Goal: Transaction & Acquisition: Purchase product/service

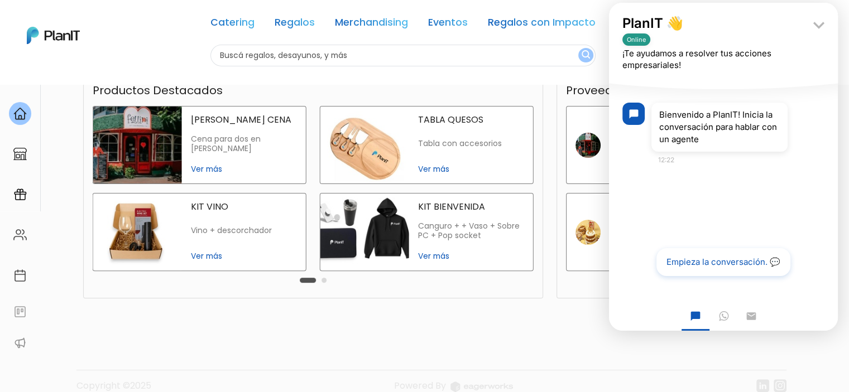
click at [693, 272] on button "Empieza la conversación. 💬" at bounding box center [724, 262] width 134 height 28
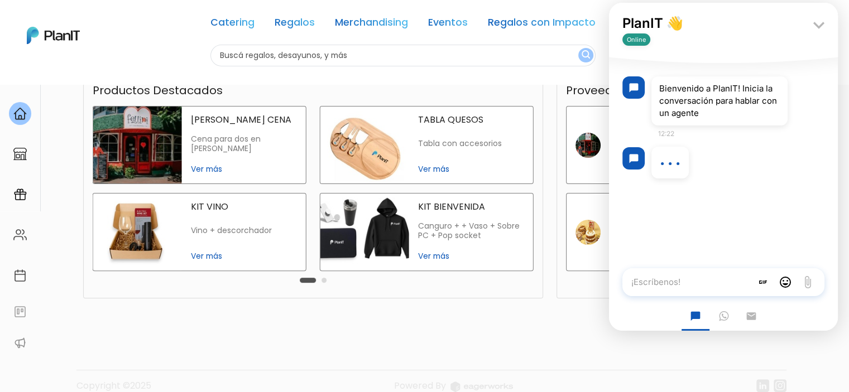
click at [662, 285] on textarea "¡Escríbenos!" at bounding box center [688, 283] width 130 height 28
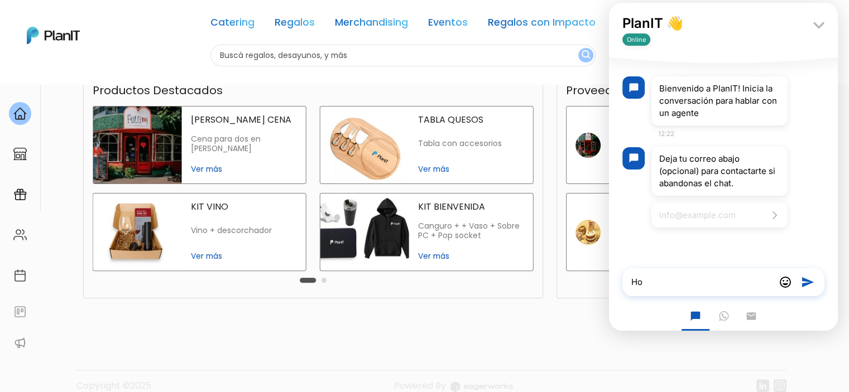
type textarea "H"
type textarea "b"
click at [639, 283] on textarea "mbidegain@dominospizza.com.uy" at bounding box center [699, 283] width 152 height 28
type textarea "[PERSON_NAME][EMAIL_ADDRESS][PERSON_NAME][DOMAIN_NAME]"
click at [804, 284] on icon "send" at bounding box center [807, 282] width 13 height 13
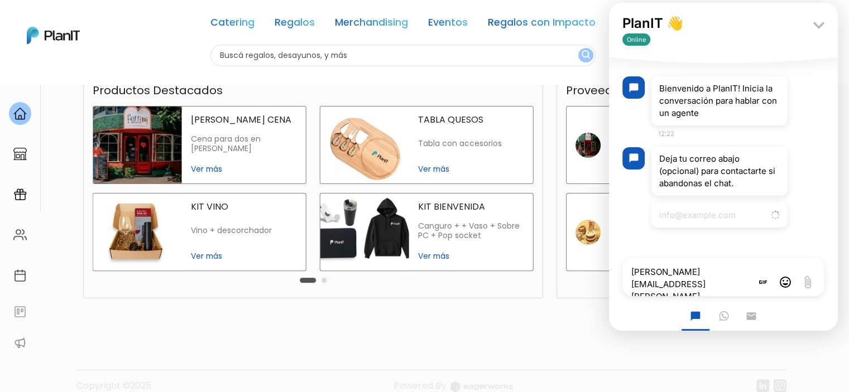
click at [708, 283] on textarea "[PERSON_NAME][EMAIL_ADDRESS][PERSON_NAME][DOMAIN_NAME]" at bounding box center [688, 278] width 130 height 38
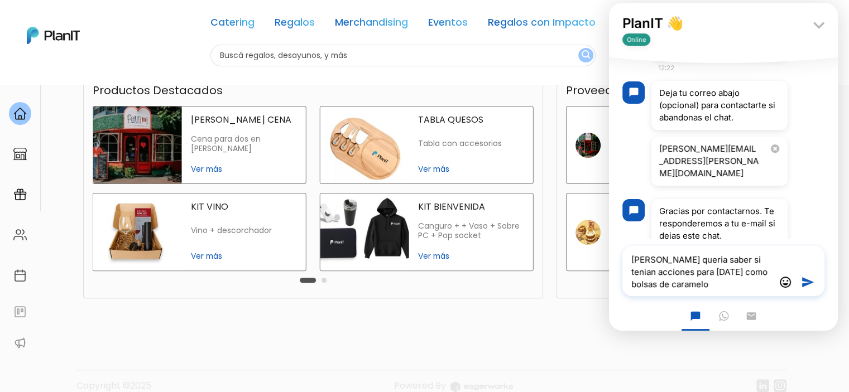
type textarea "[PERSON_NAME] queria saber si tenian acciones para [DATE] como bolsas de carame…"
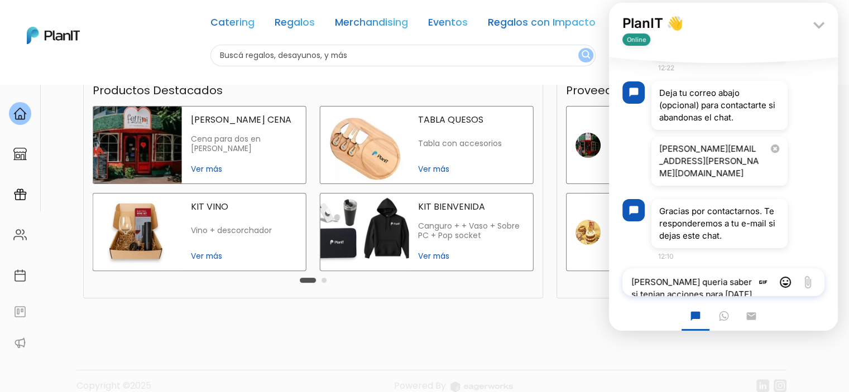
scroll to position [136, 0]
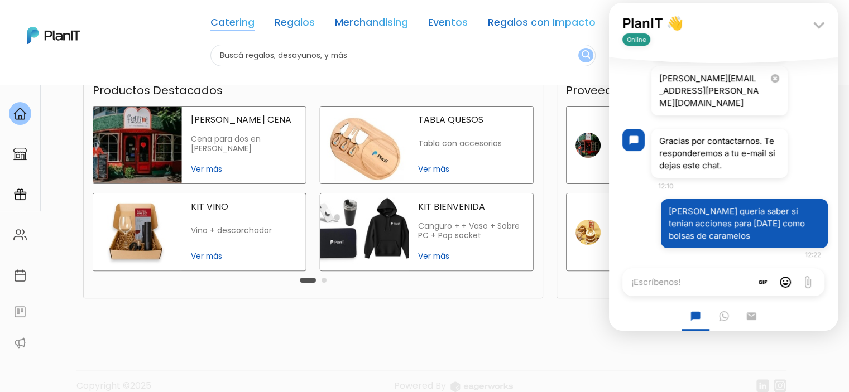
click at [229, 24] on link "Catering" at bounding box center [232, 24] width 44 height 13
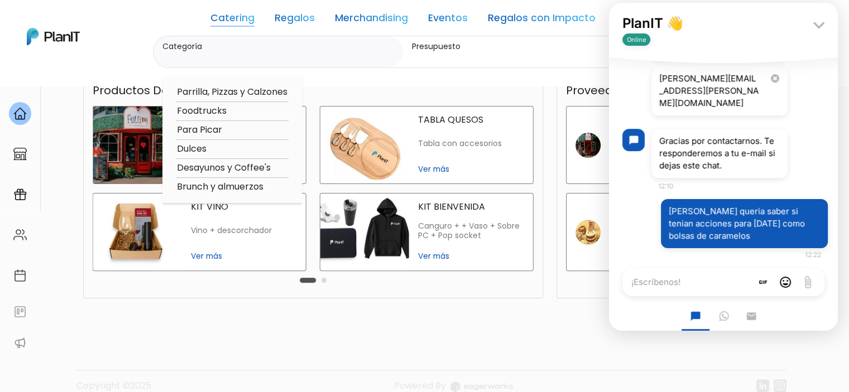
click at [193, 151] on option "Dulces" at bounding box center [232, 149] width 113 height 14
type input "Dulces"
type input "$0 - $1000"
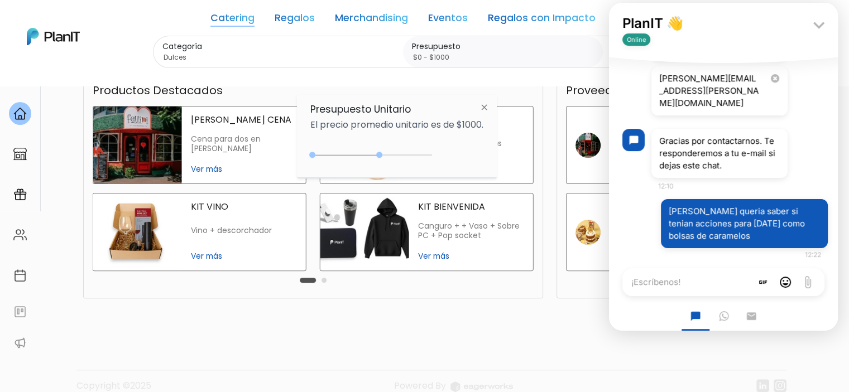
click at [381, 154] on div "0 : 2850 0 2850" at bounding box center [373, 157] width 117 height 11
click at [485, 104] on img at bounding box center [484, 107] width 21 height 20
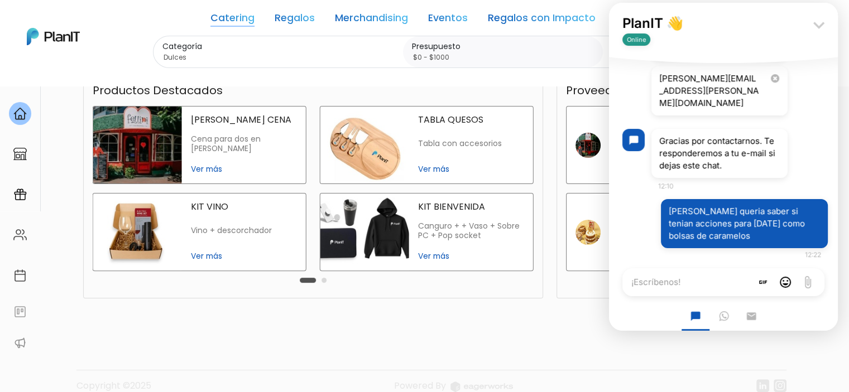
click at [822, 18] on icon "keyboard_arrow_down" at bounding box center [819, 25] width 22 height 22
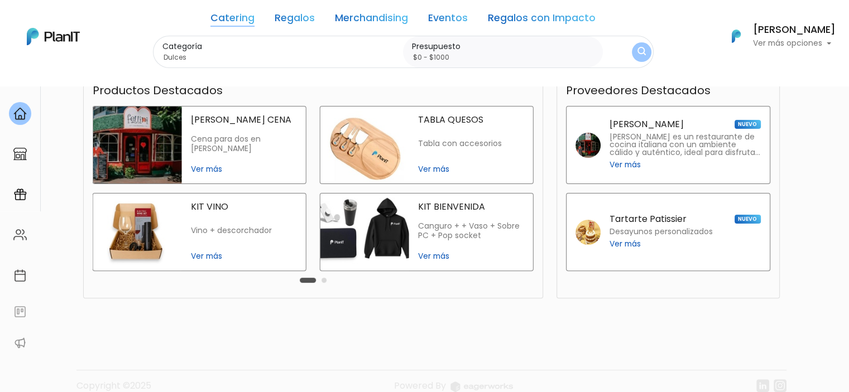
click at [636, 53] on img "submit" at bounding box center [640, 52] width 9 height 12
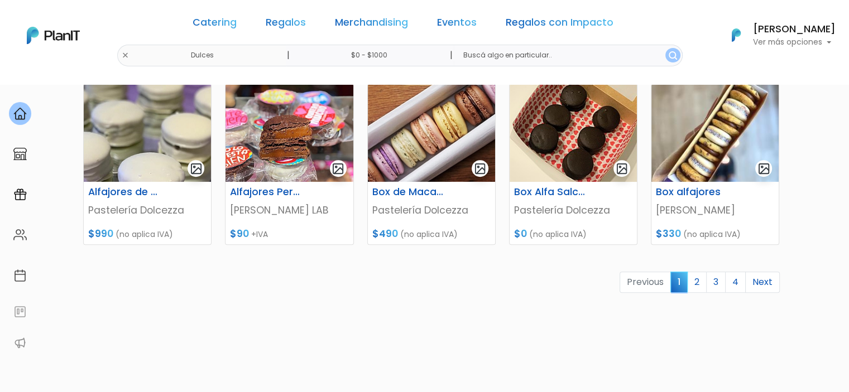
scroll to position [519, 0]
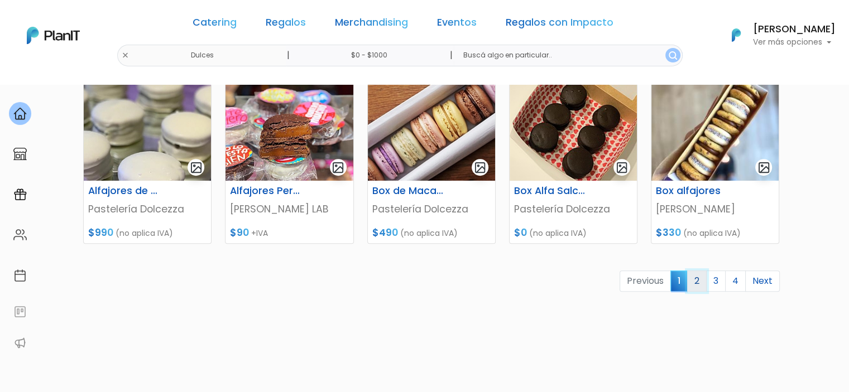
click at [697, 286] on link "2" at bounding box center [697, 281] width 20 height 21
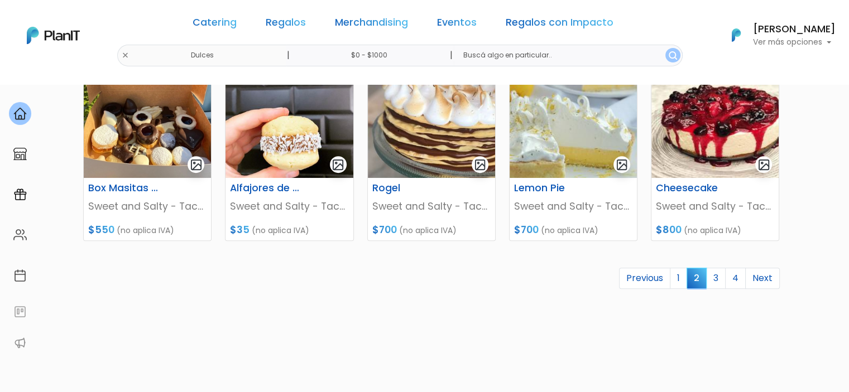
scroll to position [523, 0]
click at [714, 277] on link "3" at bounding box center [716, 277] width 20 height 21
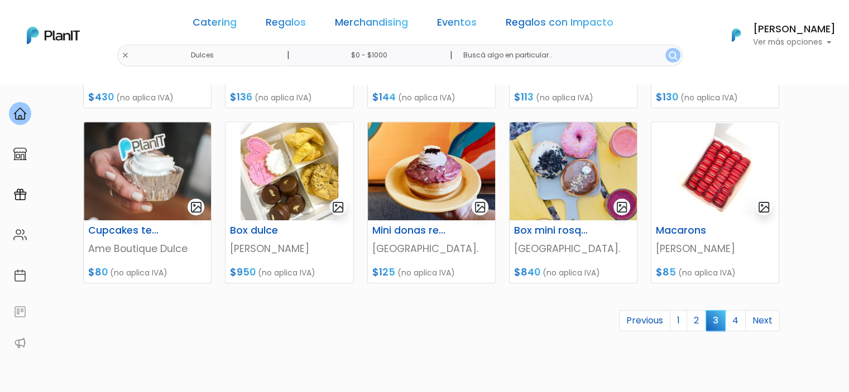
scroll to position [479, 0]
click at [740, 321] on link "4" at bounding box center [735, 321] width 21 height 21
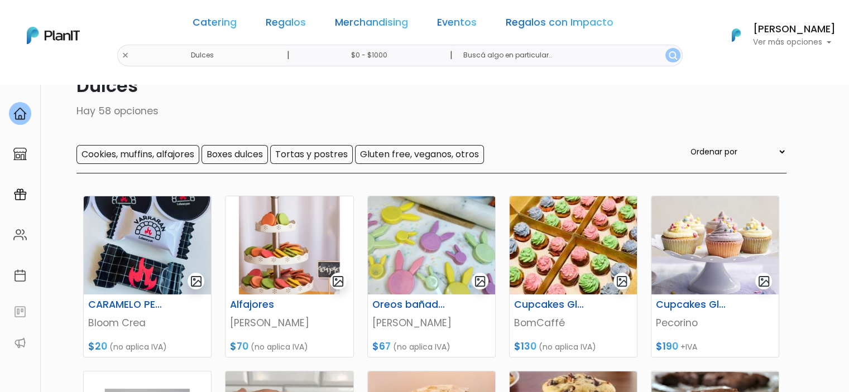
scroll to position [54, 0]
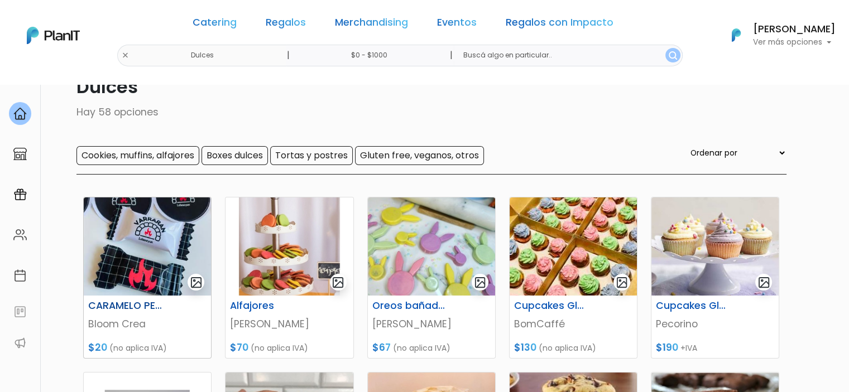
click at [155, 243] on img at bounding box center [147, 247] width 127 height 98
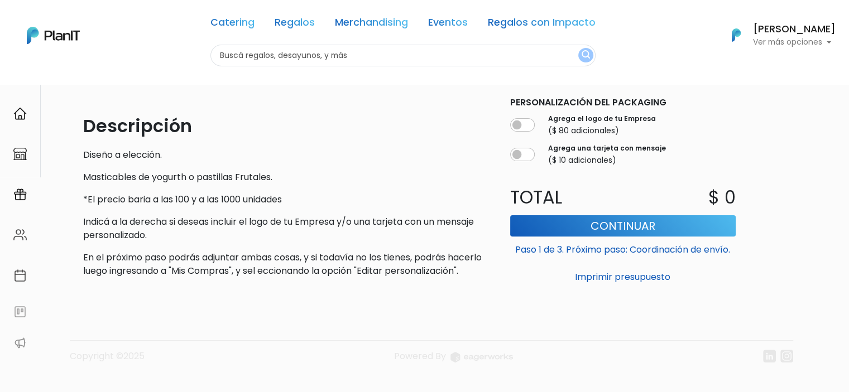
scroll to position [300, 0]
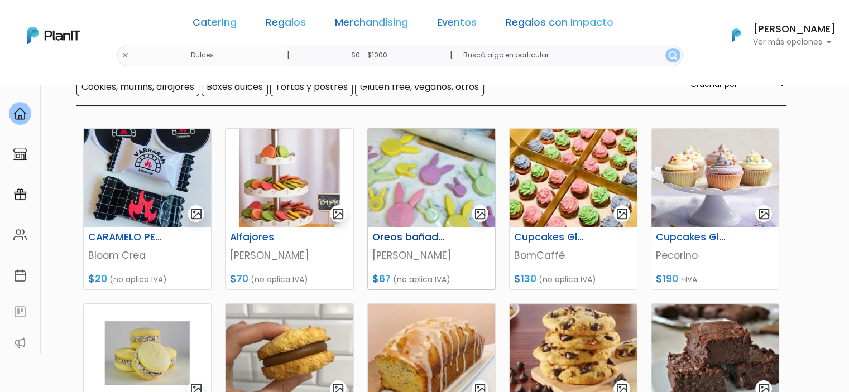
scroll to position [123, 0]
click at [424, 208] on img at bounding box center [431, 177] width 127 height 98
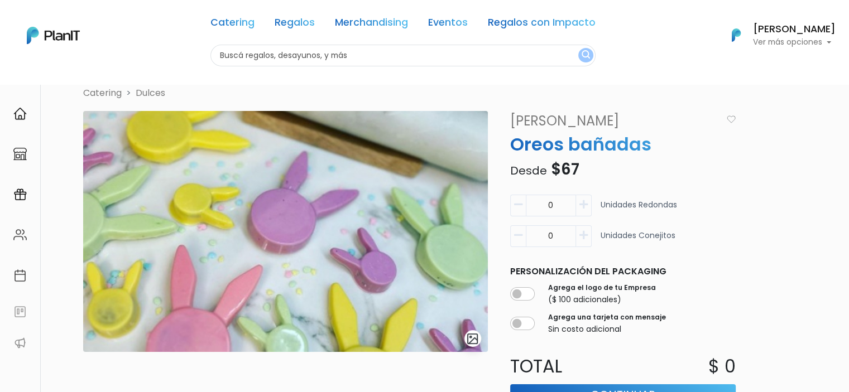
scroll to position [20, 0]
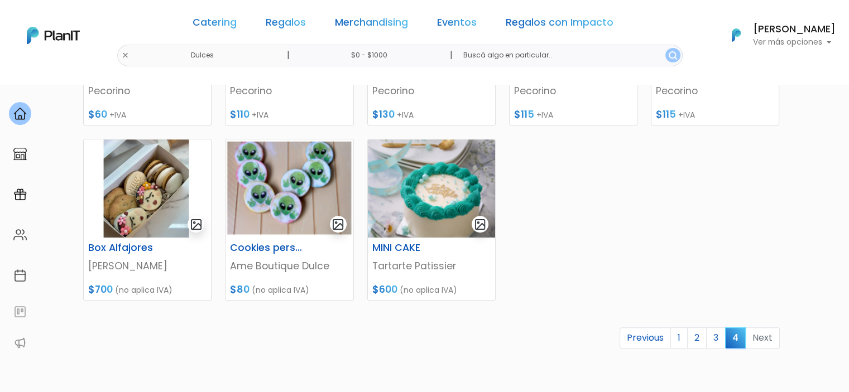
scroll to position [468, 0]
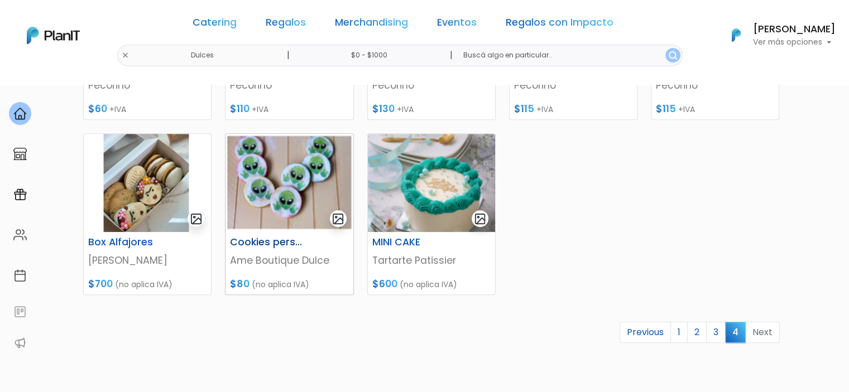
click at [259, 190] on img at bounding box center [289, 183] width 127 height 98
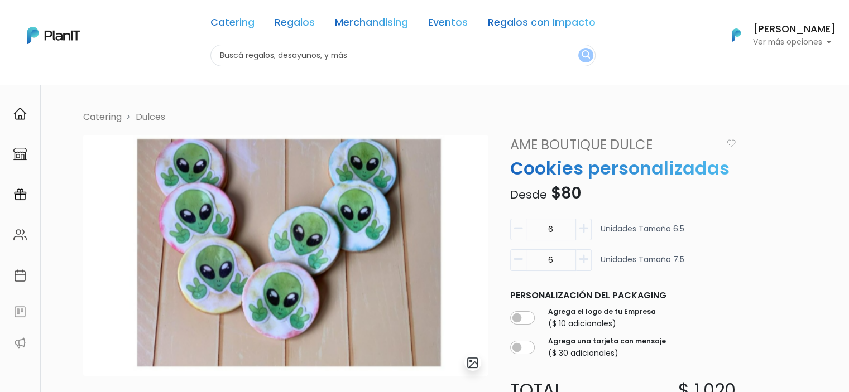
click at [548, 231] on input "6" at bounding box center [551, 230] width 50 height 22
type input "60"
click at [702, 250] on div "6 Unidades Tamaño 7.5" at bounding box center [623, 265] width 226 height 31
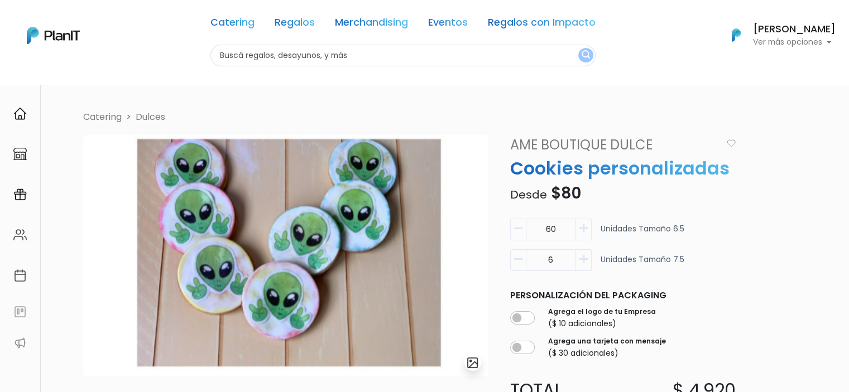
click at [561, 264] on input "6" at bounding box center [551, 261] width 50 height 22
type input "6"
type input "0"
click at [728, 259] on div "0 Unidades Tamaño 7.5" at bounding box center [623, 265] width 226 height 31
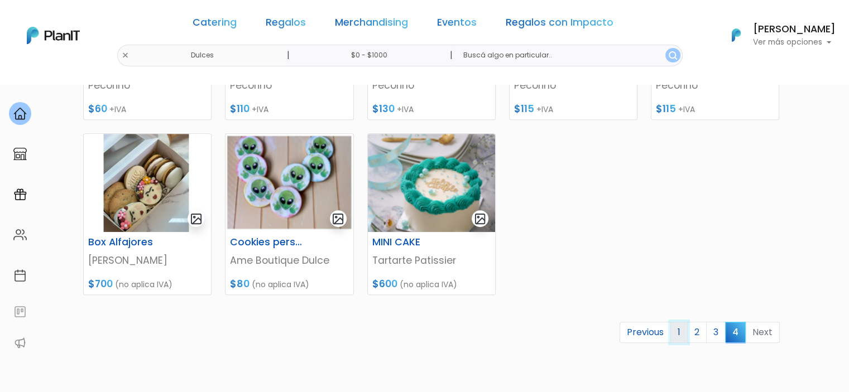
click at [679, 327] on link "1" at bounding box center [679, 332] width 17 height 21
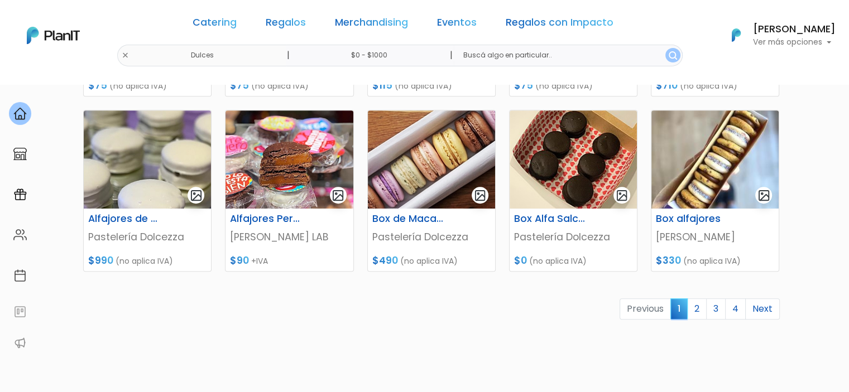
scroll to position [491, 0]
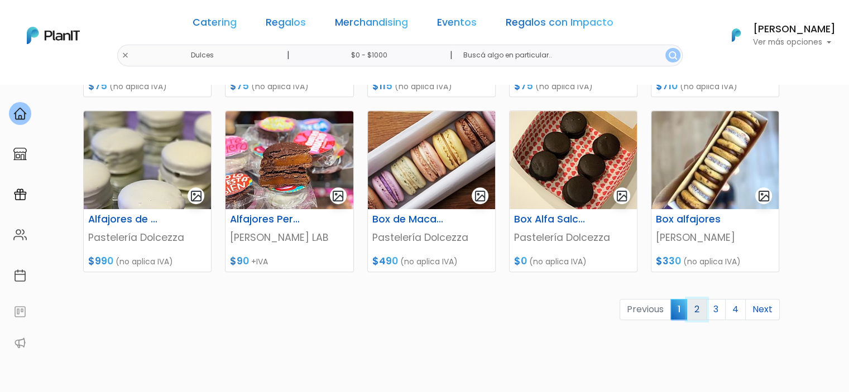
click at [697, 308] on link "2" at bounding box center [697, 309] width 20 height 21
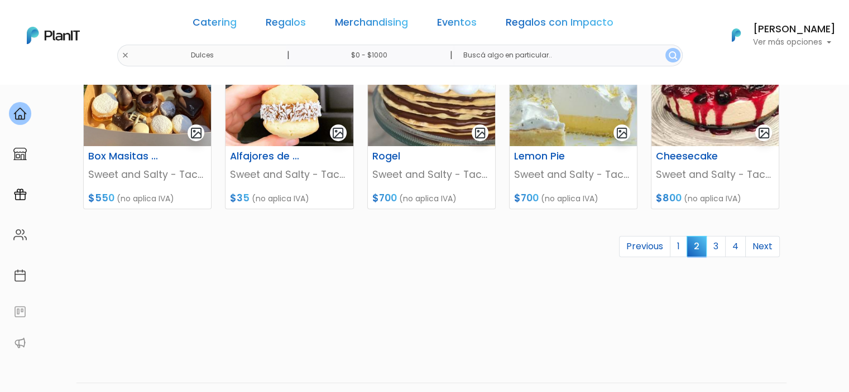
scroll to position [554, 0]
click at [716, 245] on link "3" at bounding box center [716, 246] width 20 height 21
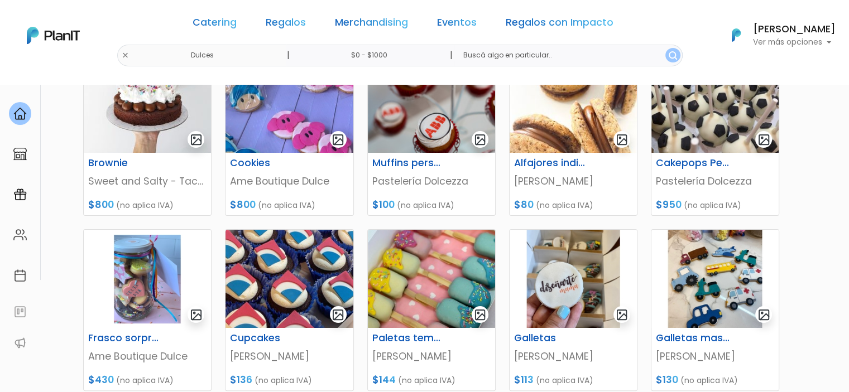
scroll to position [196, 0]
click at [290, 130] on img at bounding box center [289, 104] width 127 height 98
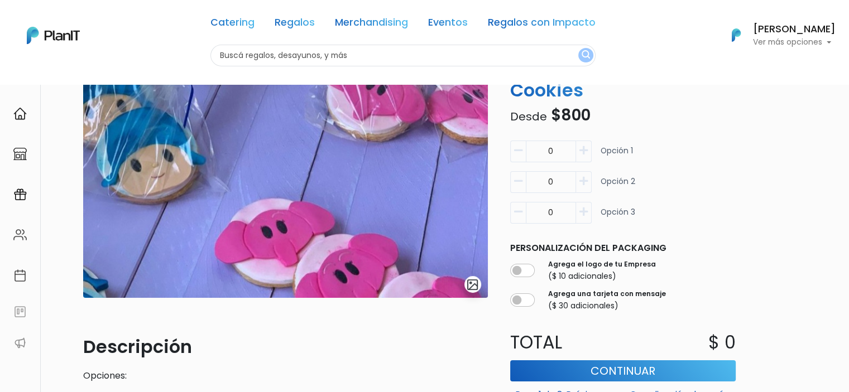
scroll to position [60, 0]
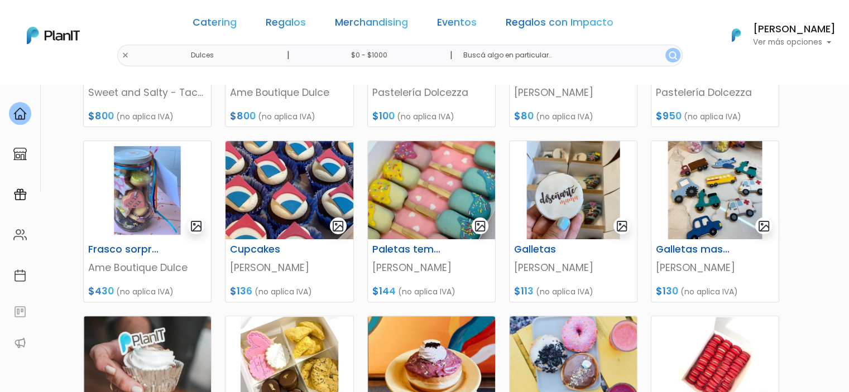
scroll to position [286, 0]
click at [182, 194] on img at bounding box center [147, 190] width 127 height 98
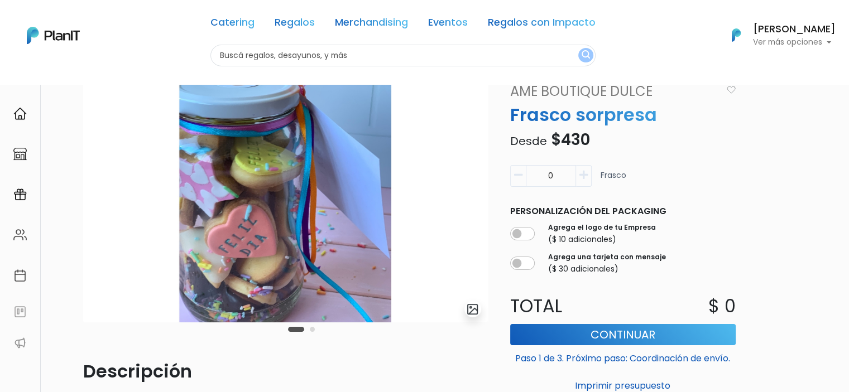
scroll to position [38, 0]
